Goal: Task Accomplishment & Management: Manage account settings

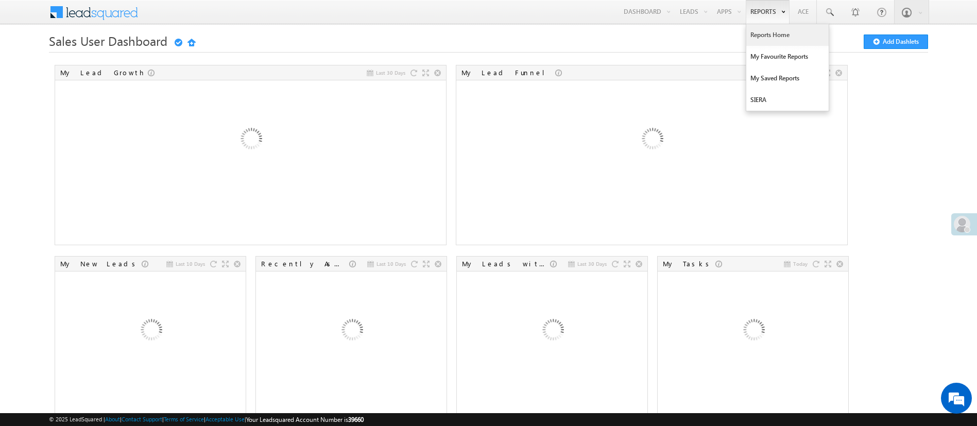
click at [781, 39] on link "Reports Home" at bounding box center [787, 35] width 82 height 22
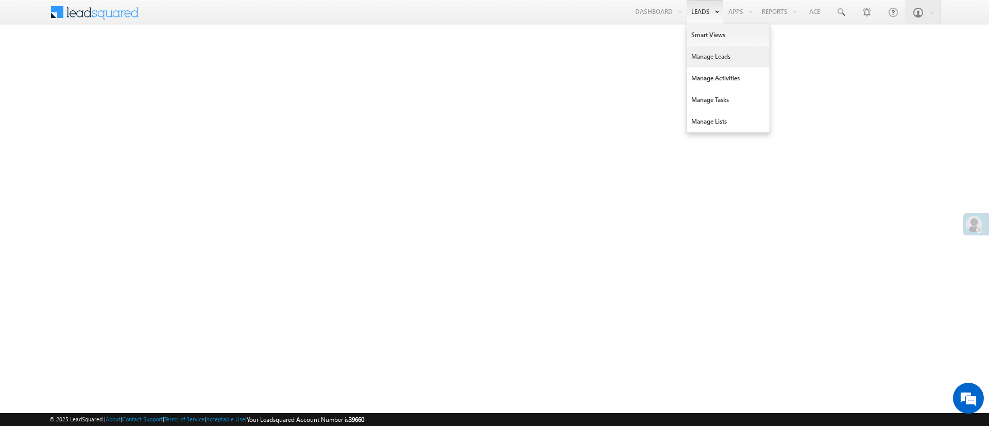
click at [712, 50] on link "Manage Leads" at bounding box center [728, 57] width 82 height 22
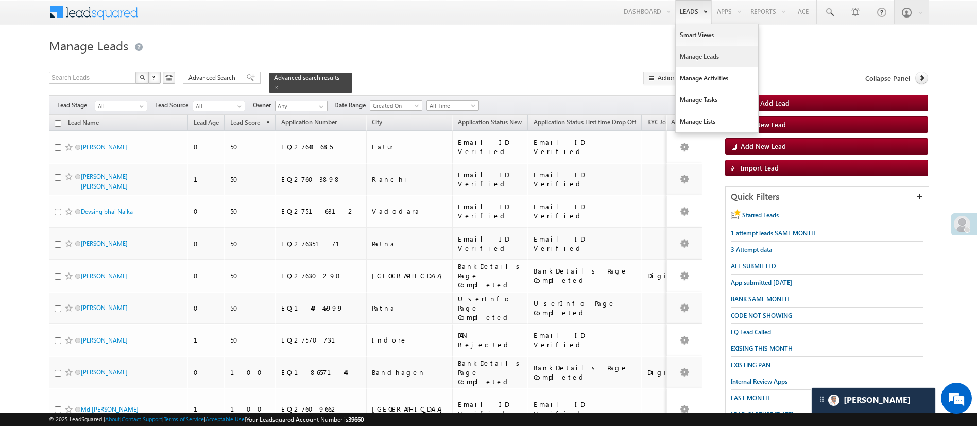
click at [702, 58] on link "Manage Leads" at bounding box center [717, 57] width 82 height 22
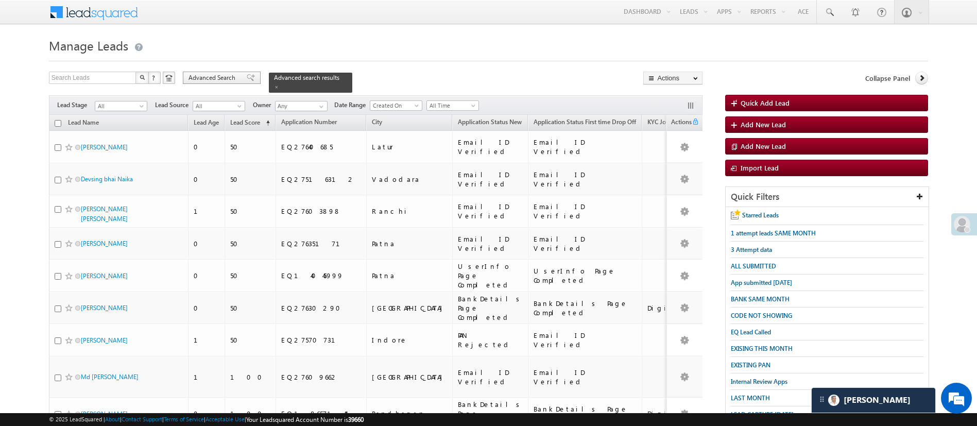
click at [205, 79] on span "Advanced Search" at bounding box center [213, 77] width 50 height 9
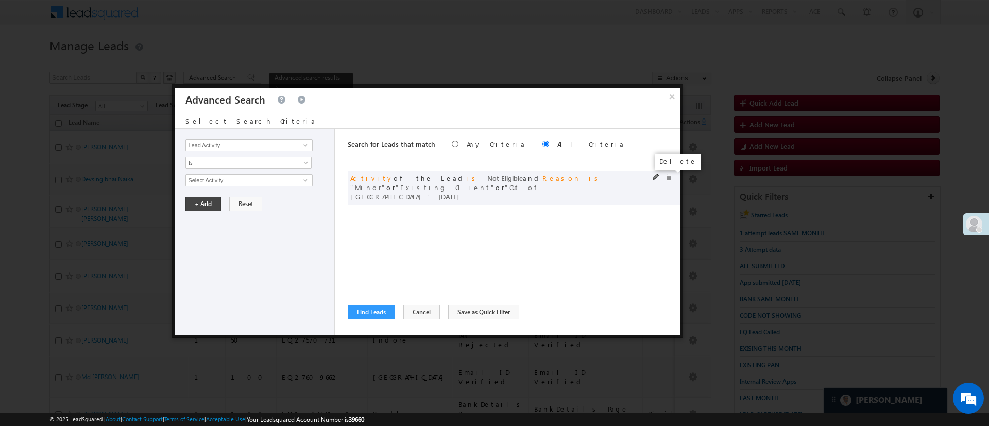
click at [668, 176] on span at bounding box center [668, 177] width 7 height 7
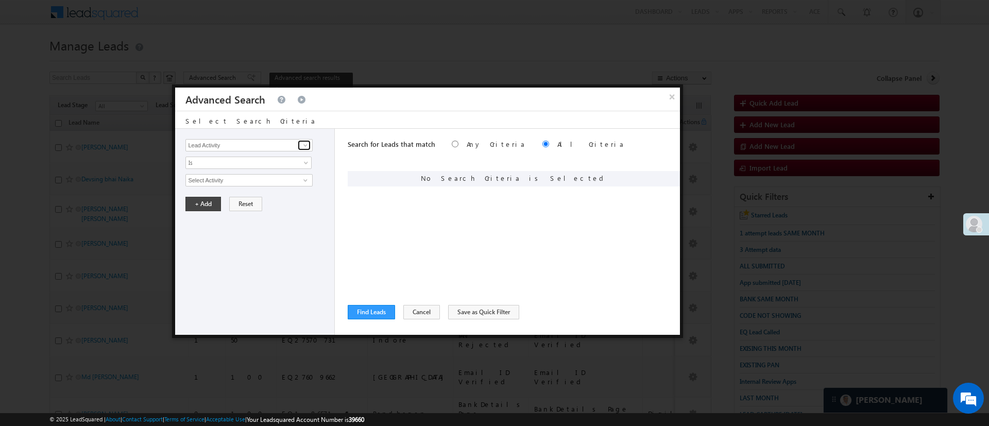
click at [305, 142] on span at bounding box center [305, 145] width 8 height 8
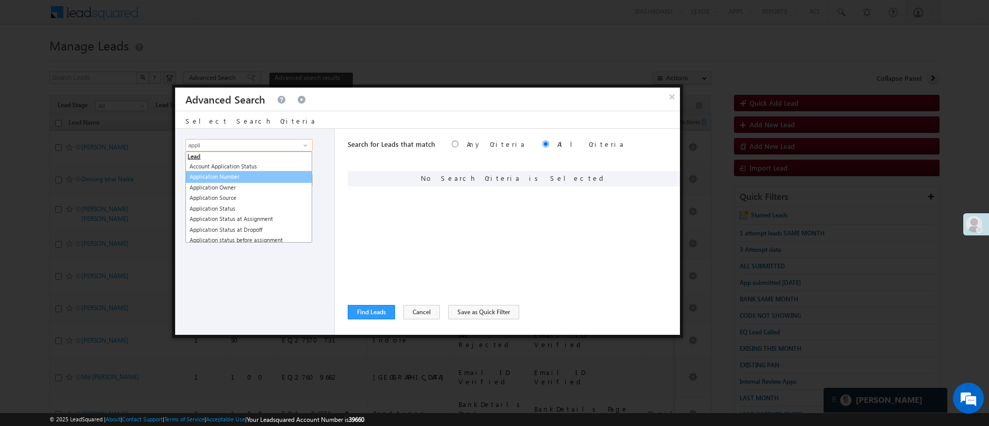
click at [266, 177] on link "Application Number" at bounding box center [248, 177] width 127 height 12
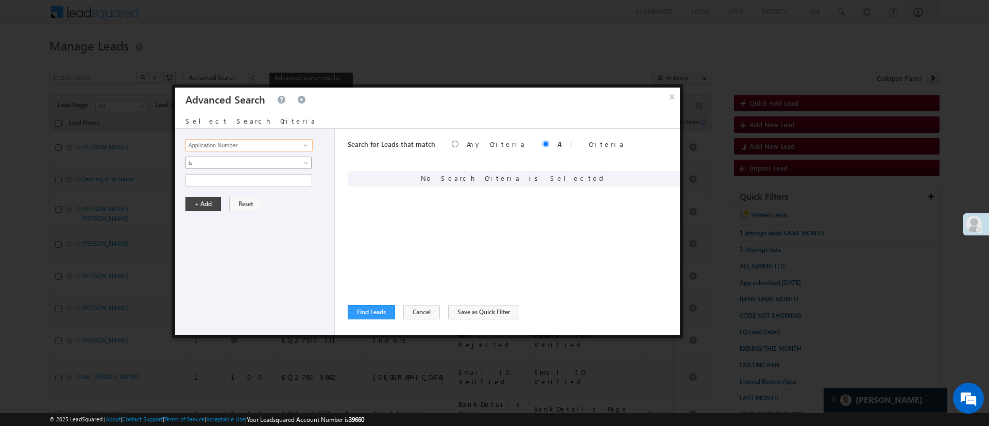
type input "Application Number"
click at [267, 164] on span "Is" at bounding box center [242, 162] width 112 height 9
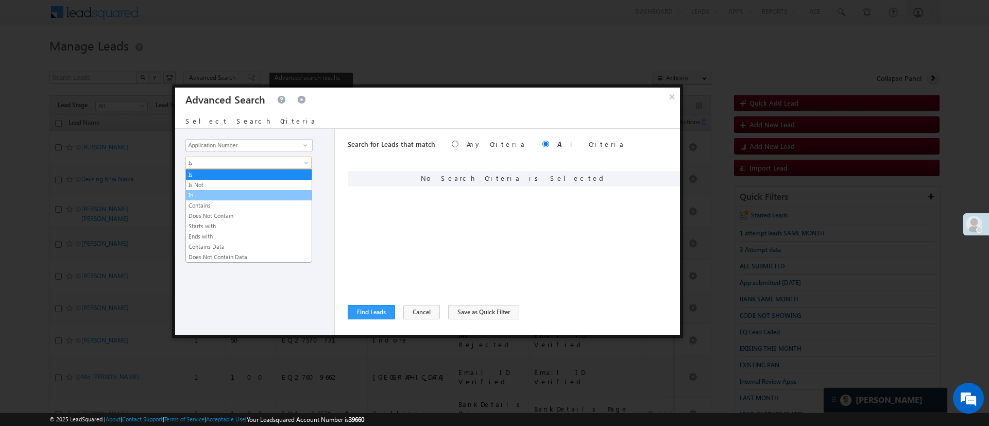
click at [252, 191] on link "In" at bounding box center [249, 195] width 126 height 9
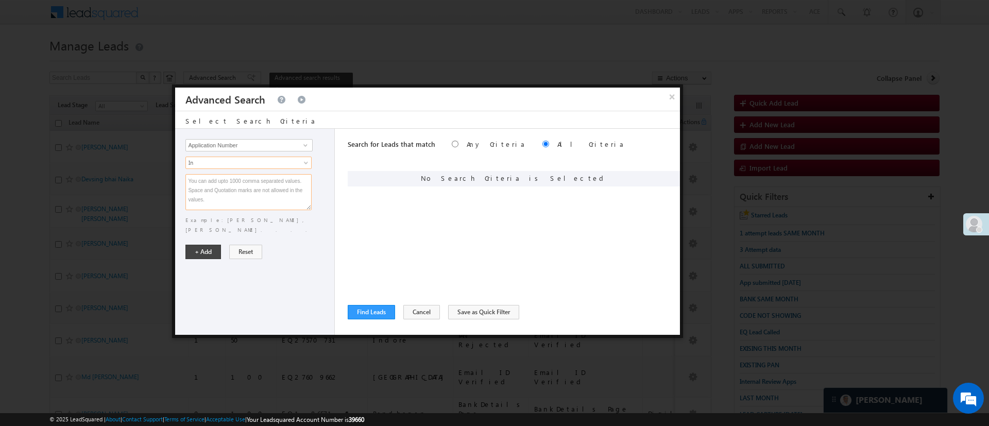
click at [252, 191] on textarea at bounding box center [248, 192] width 126 height 36
paste textarea "EQ27037491 EQ26895737 EQ20244393 EQ27132683 EQ26960576 EQ26834014 EQ26488012 EQ…"
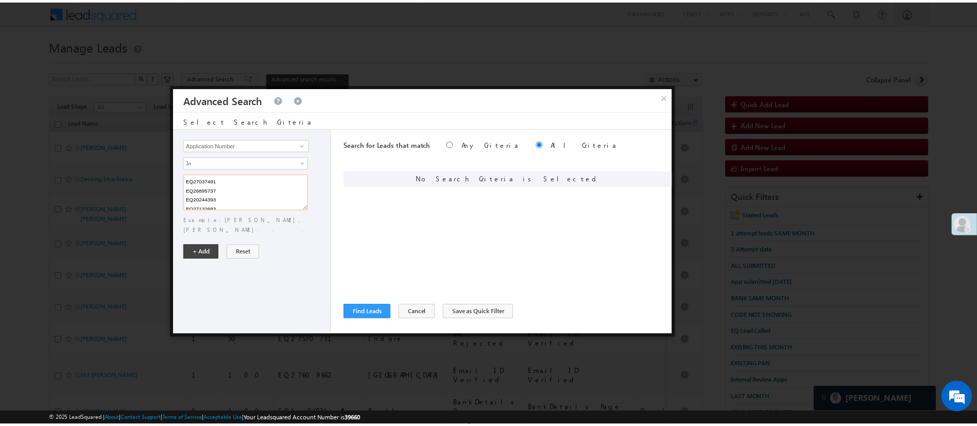
scroll to position [160, 0]
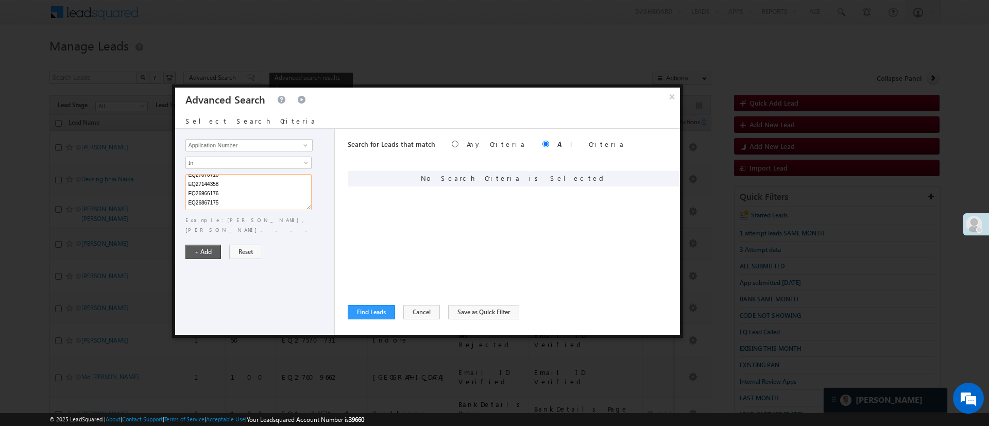
type textarea "EQ27037491 EQ26895737 EQ20244393 EQ27132683 EQ26960576 EQ26834014 EQ26488012 EQ…"
click at [209, 245] on button "+ Add" at bounding box center [203, 252] width 36 height 14
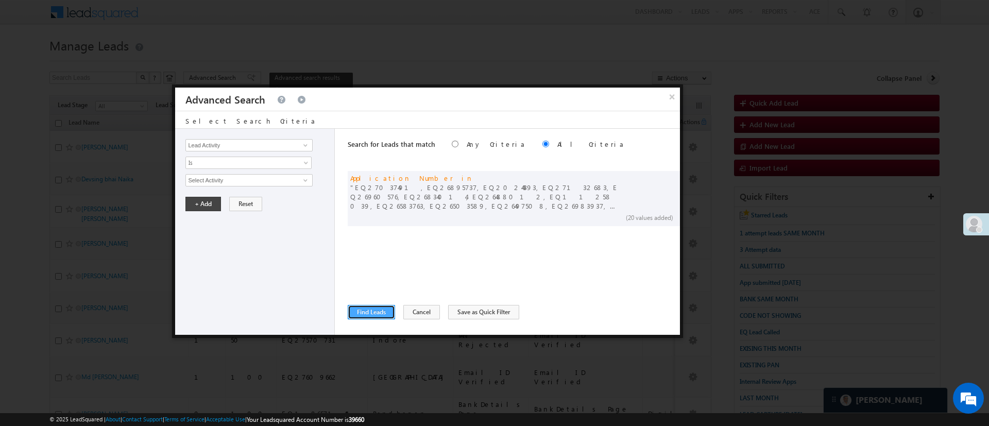
click at [360, 311] on button "Find Leads" at bounding box center [371, 312] width 47 height 14
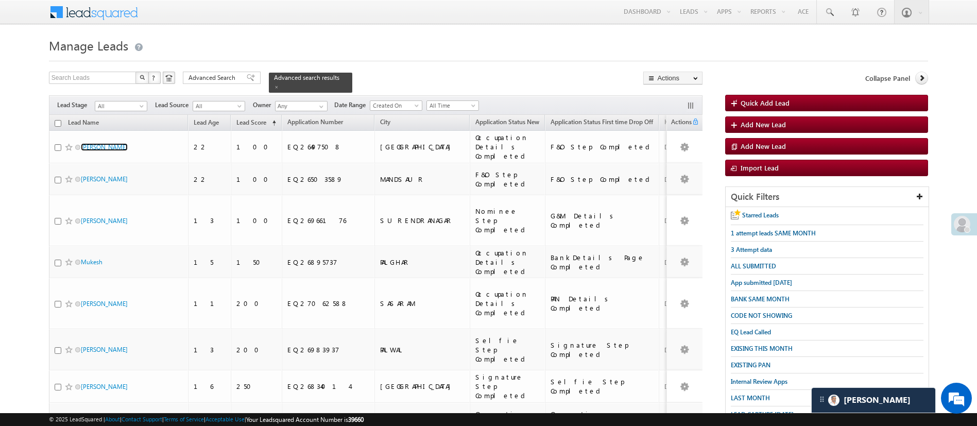
click at [60, 120] on input "checkbox" at bounding box center [58, 123] width 7 height 7
checkbox input "true"
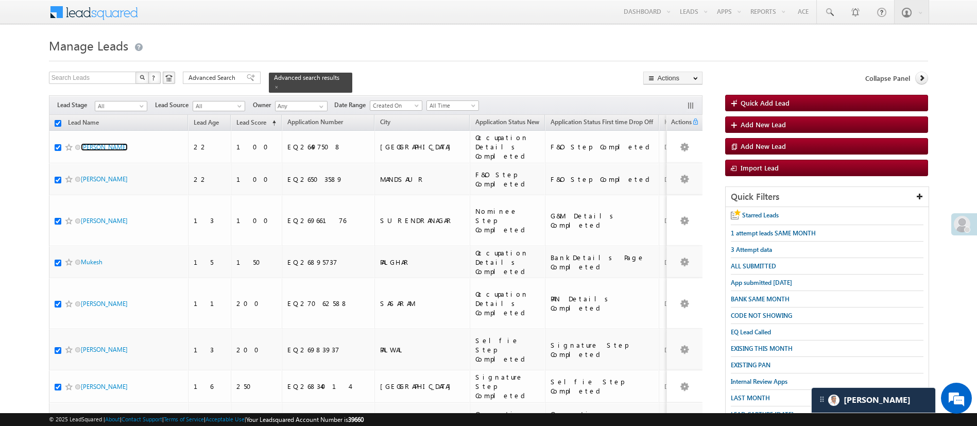
checkbox input "true"
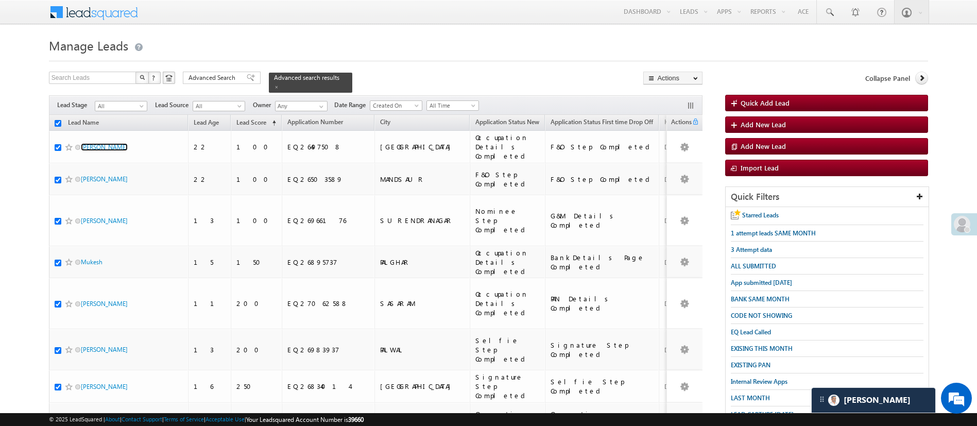
checkbox input "true"
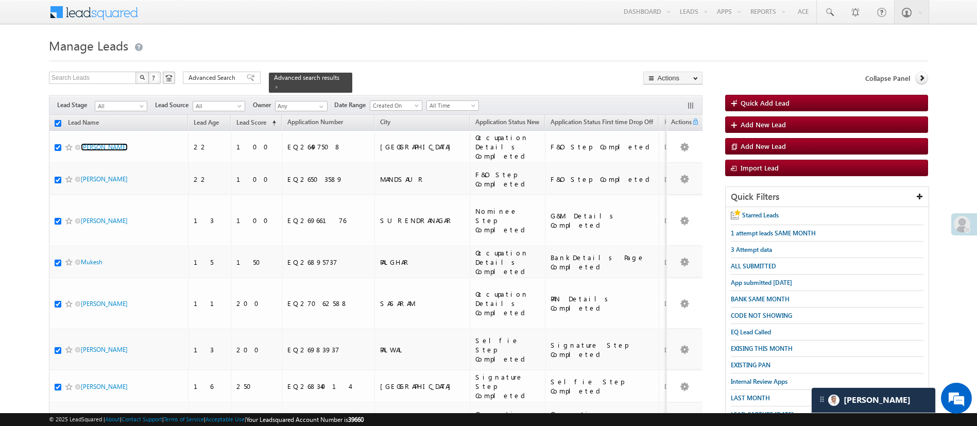
checkbox input "true"
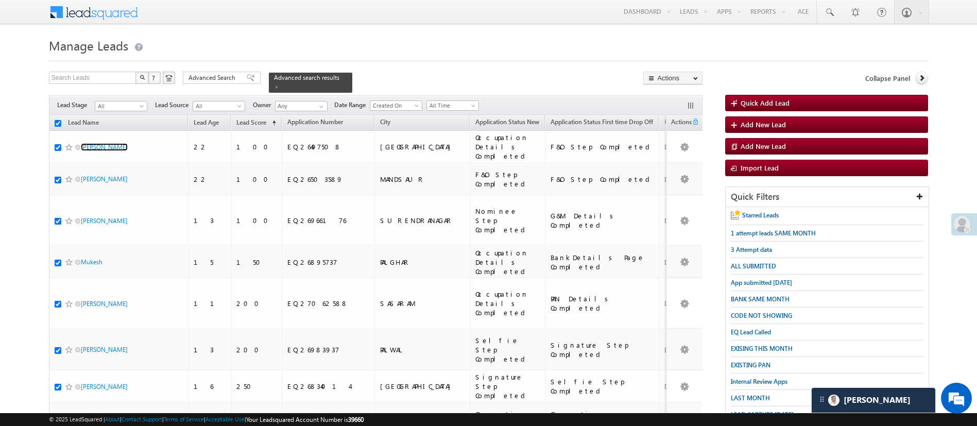
checkbox input "true"
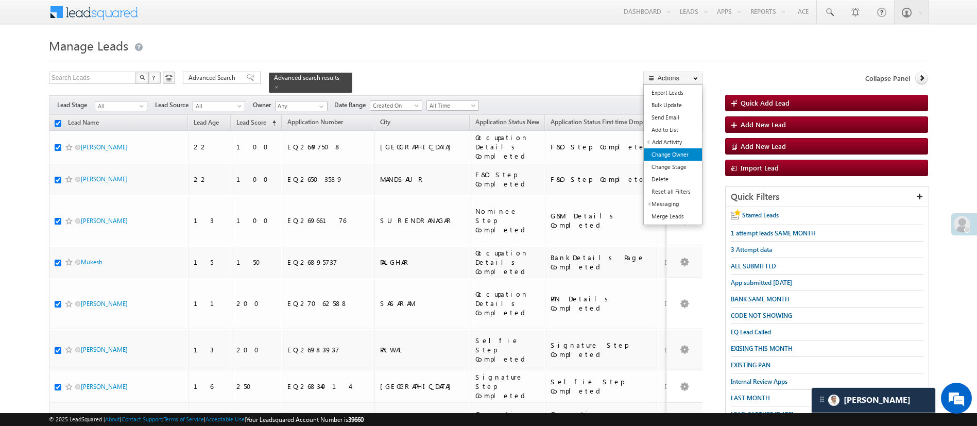
click at [686, 153] on link "Change Owner" at bounding box center [673, 154] width 58 height 12
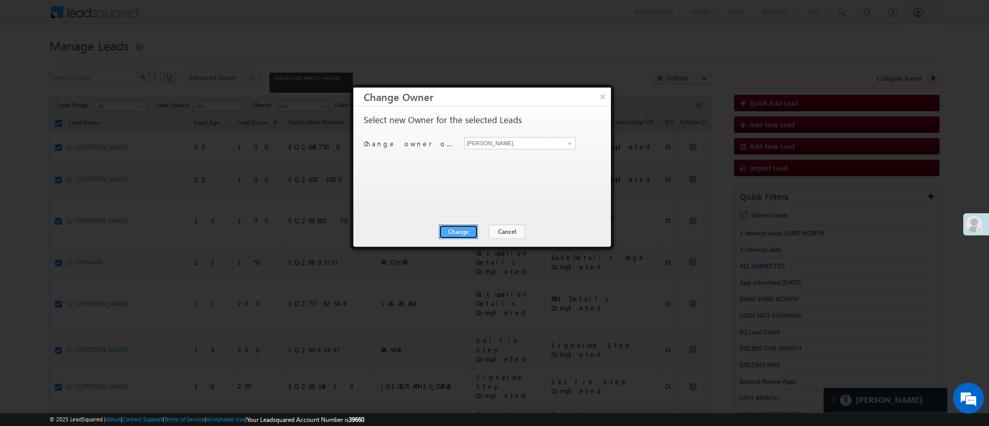
click at [463, 229] on button "Change" at bounding box center [458, 232] width 39 height 14
click at [484, 231] on button "Close" at bounding box center [483, 232] width 33 height 14
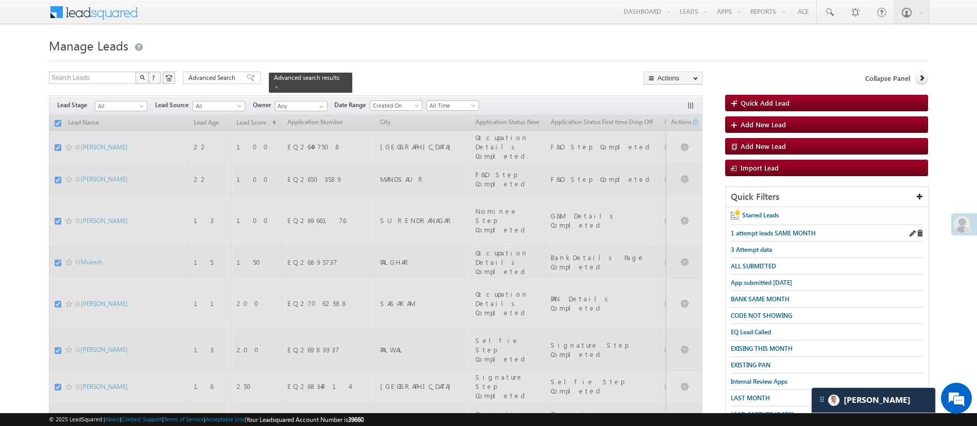
checkbox input "false"
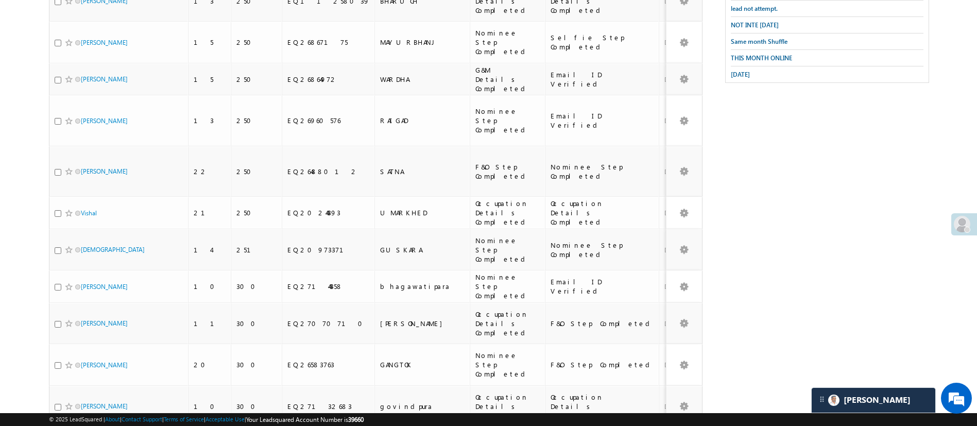
scroll to position [0, 0]
